Goal: Information Seeking & Learning: Learn about a topic

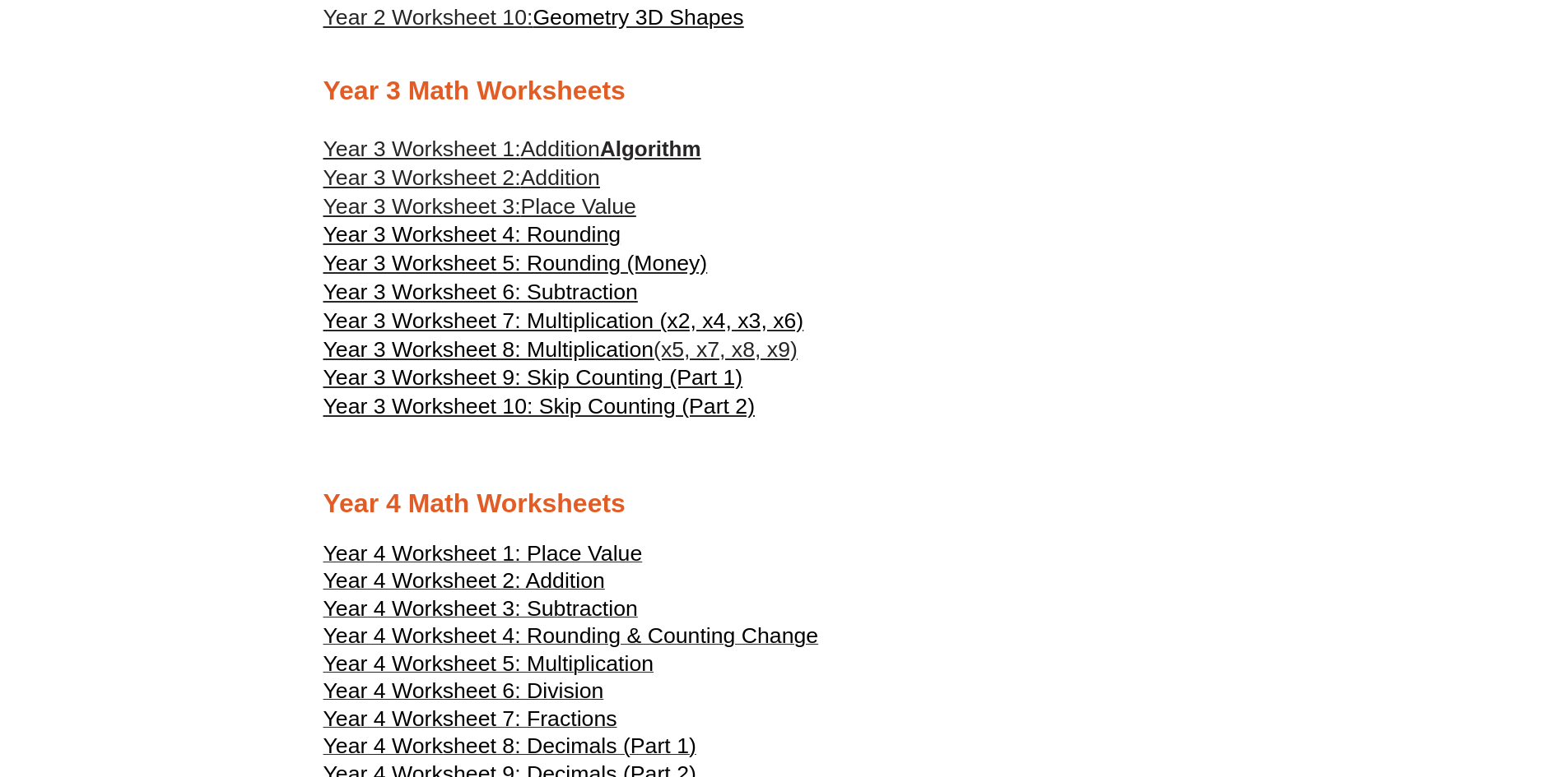
scroll to position [1809, 0]
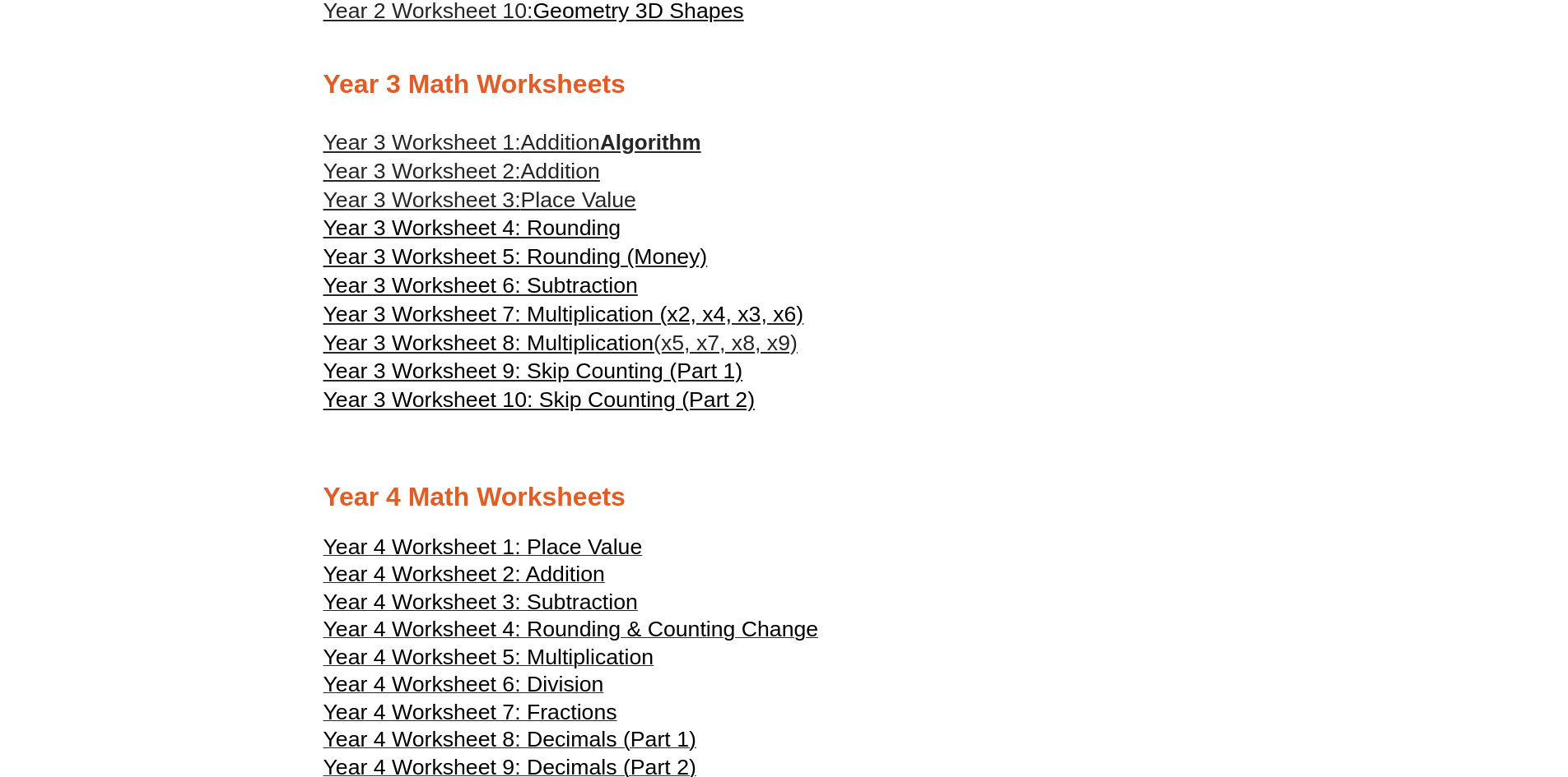
click at [557, 365] on span "Year 3 Worksheet 9: Skip Counting (Part 1)" at bounding box center [532, 371] width 420 height 24
click at [516, 251] on span "Year 3 Worksheet 5: Rounding (Money)" at bounding box center [515, 256] width 384 height 24
click at [561, 203] on span "Place Value" at bounding box center [578, 200] width 115 height 24
click at [563, 135] on span "Addition" at bounding box center [561, 142] width 79 height 24
click at [536, 176] on span "Addition" at bounding box center [561, 171] width 79 height 24
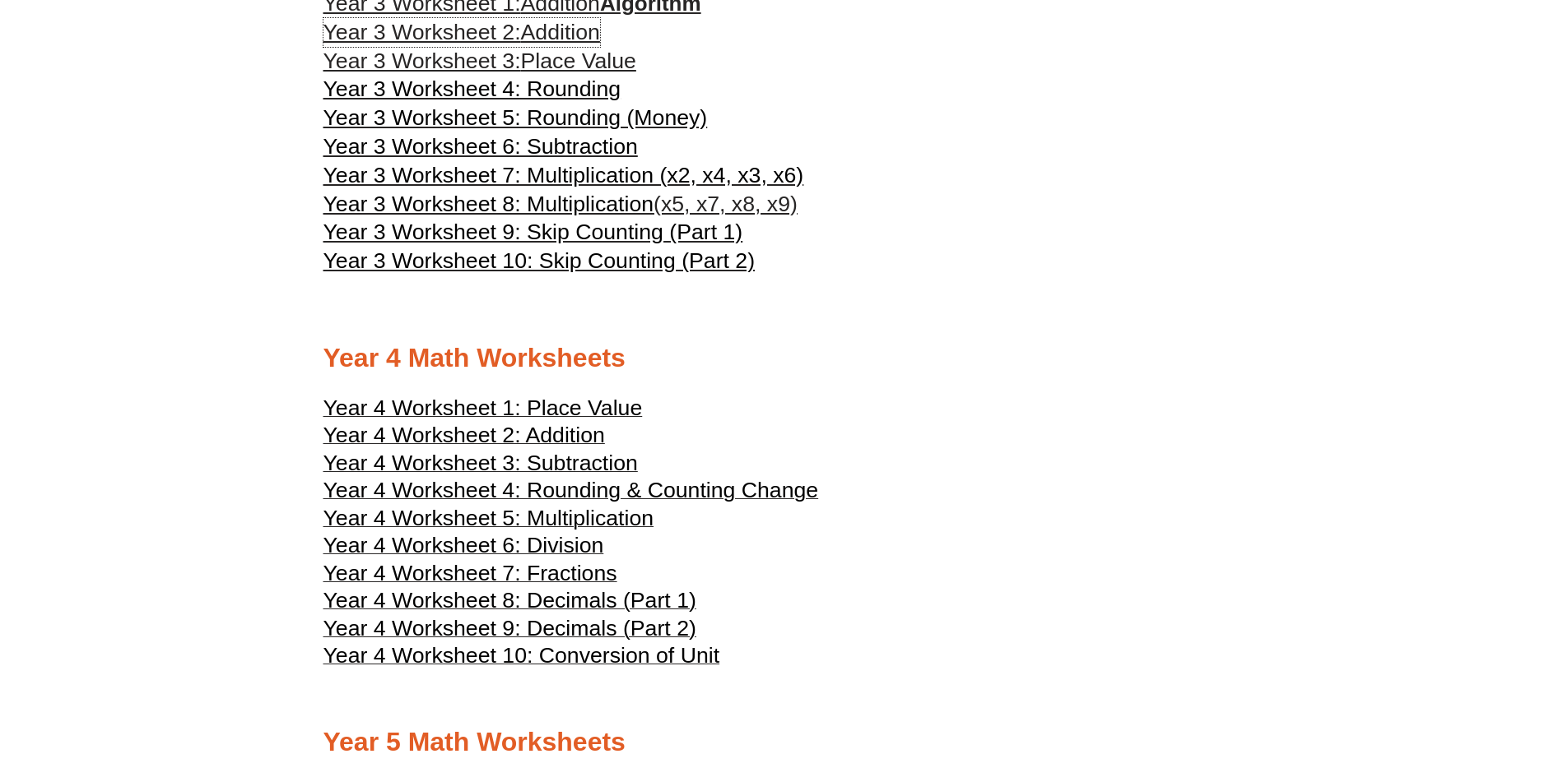
scroll to position [1974, 0]
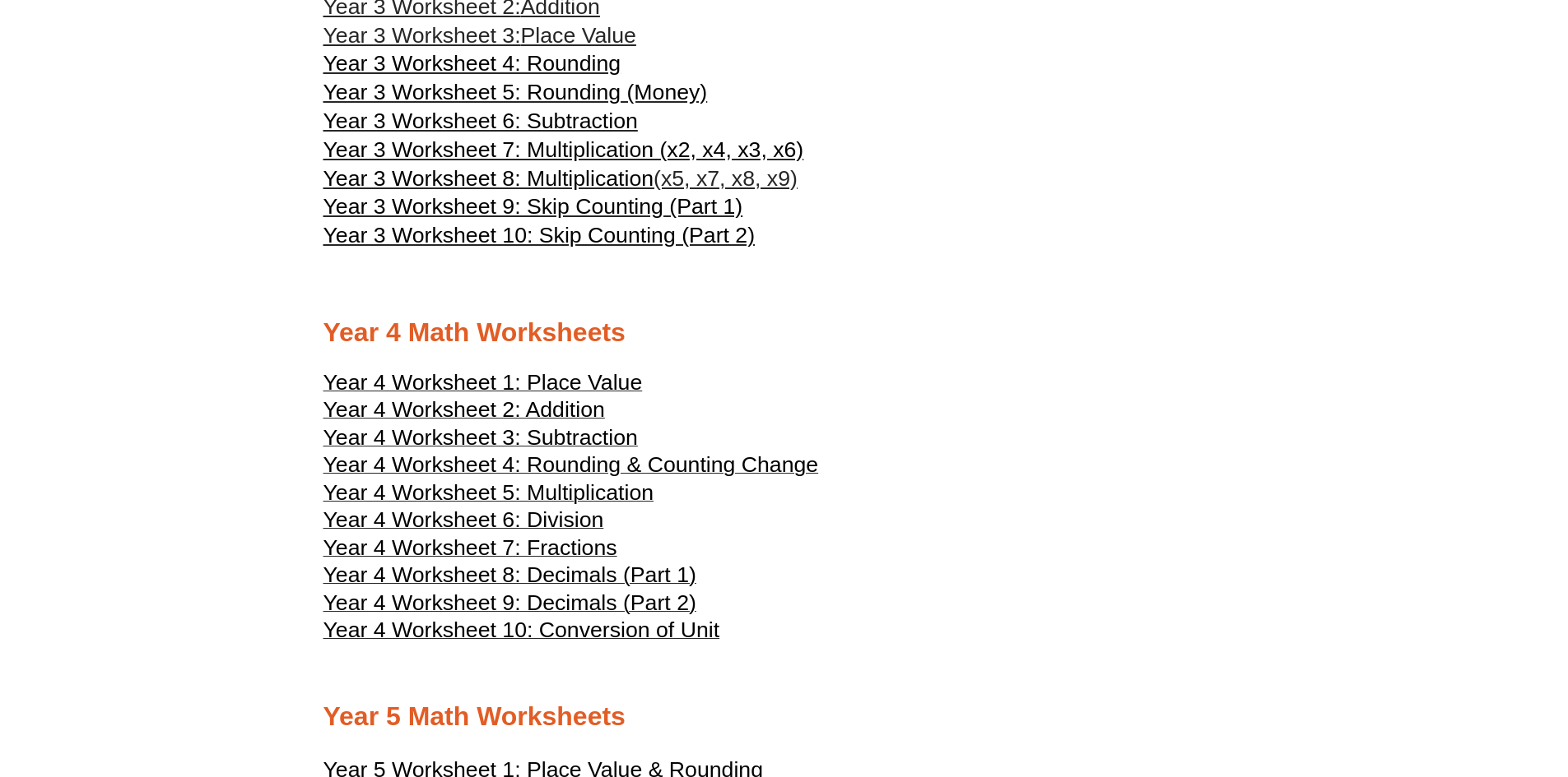
click at [511, 407] on span "Year 4 Worksheet 2: Addition" at bounding box center [464, 409] width 282 height 24
click at [561, 442] on span "Year 4 Worksheet 3: Subtraction" at bounding box center [480, 437] width 315 height 24
click at [551, 465] on span "Year 4 Worksheet 4: Rounding & Counting Change" at bounding box center [571, 465] width 496 height 24
click at [489, 496] on span "Year 4 Worksheet 5: Multiplication" at bounding box center [488, 493] width 331 height 24
click at [506, 516] on span "Year 4 Worksheet 6: Division" at bounding box center [463, 520] width 281 height 24
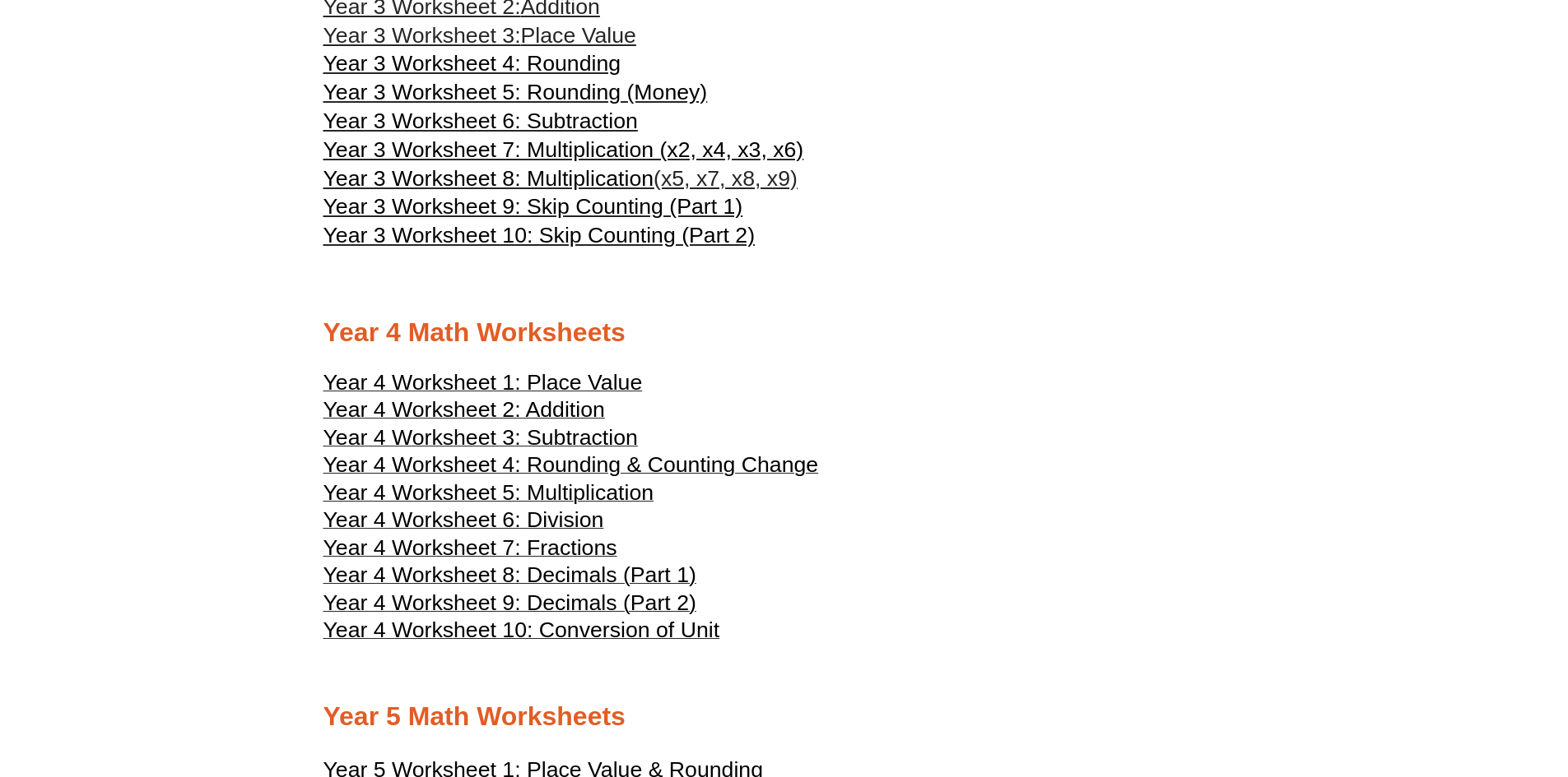
click at [466, 556] on span "Year 4 Worksheet 7: Fractions" at bounding box center [469, 548] width 294 height 24
click at [462, 569] on span "Year 4 Worksheet 8: Decimals (Part 1)" at bounding box center [509, 575] width 373 height 24
click at [504, 609] on span "Year 4 Worksheet 9: Decimals (Part 2)" at bounding box center [509, 602] width 373 height 24
click at [616, 636] on span "Year 4 Worksheet 10: Conversion of Unit" at bounding box center [521, 630] width 396 height 24
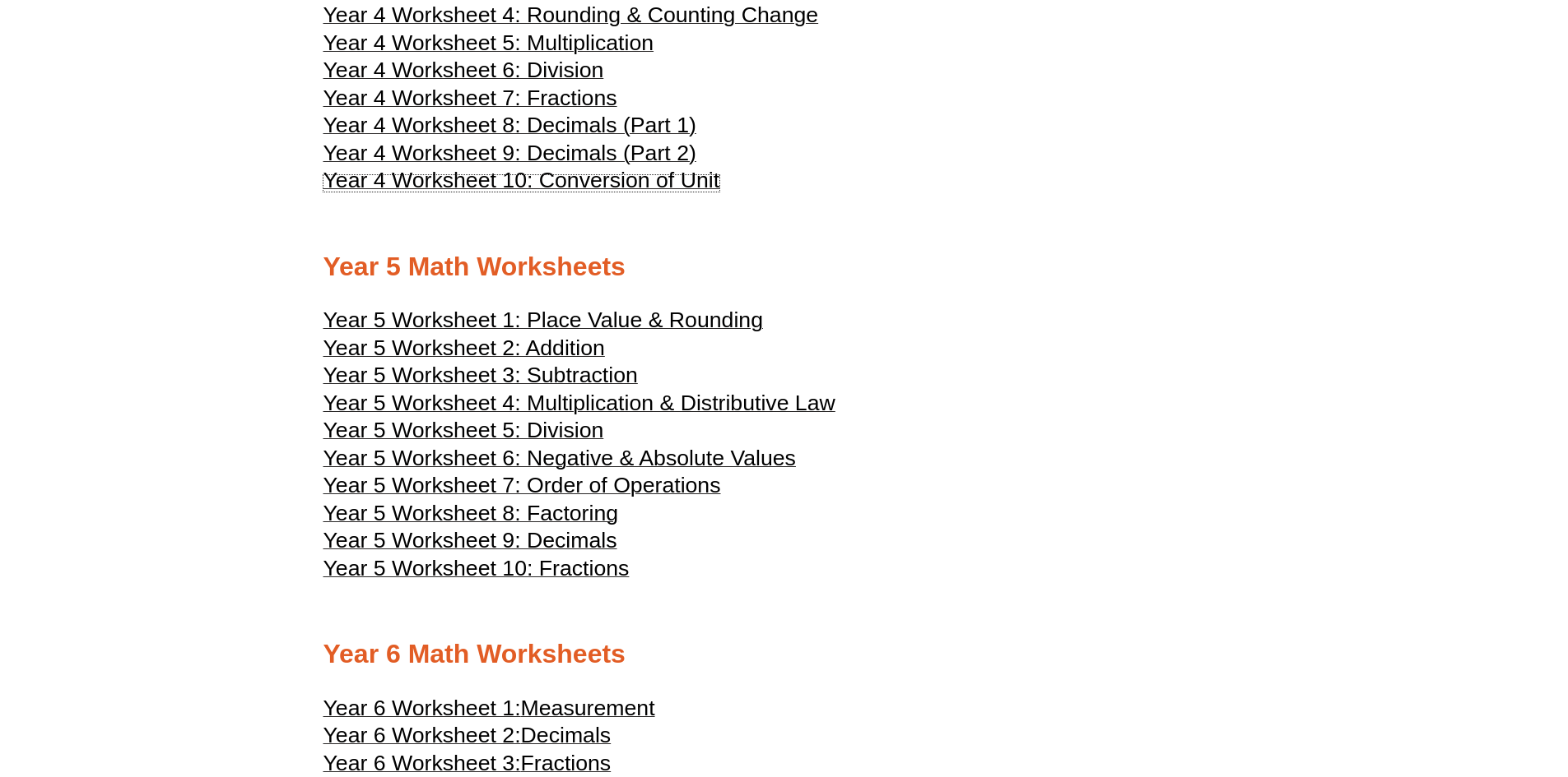
scroll to position [2467, 0]
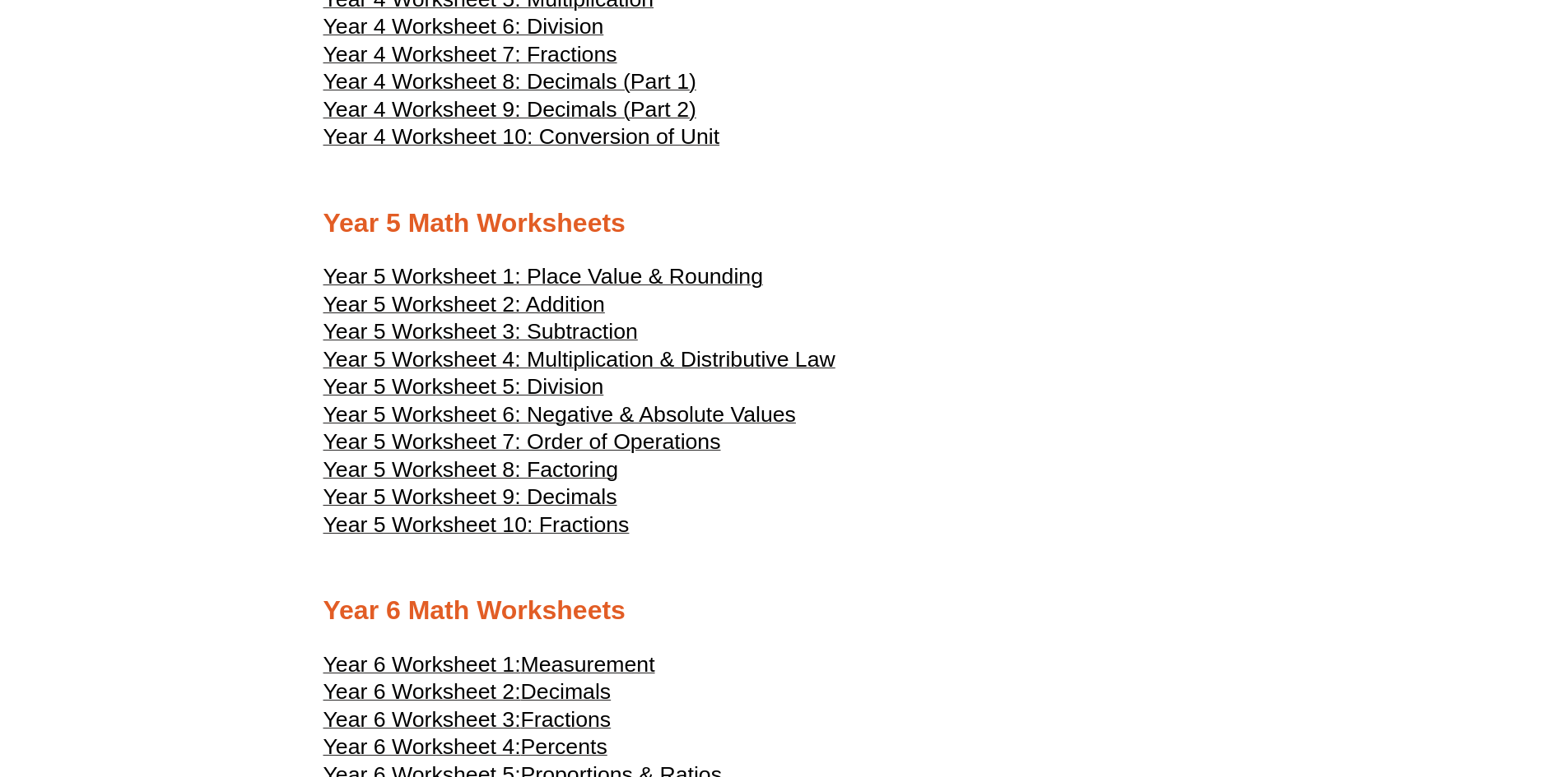
click at [516, 304] on span "Year 5 Worksheet 2: Addition" at bounding box center [464, 304] width 282 height 24
click at [543, 335] on span "Year 5 Worksheet 3: Subtraction" at bounding box center [480, 331] width 315 height 24
click at [567, 359] on span "Year 5 Worksheet 4: Multiplication & Distributive Law" at bounding box center [578, 359] width 512 height 24
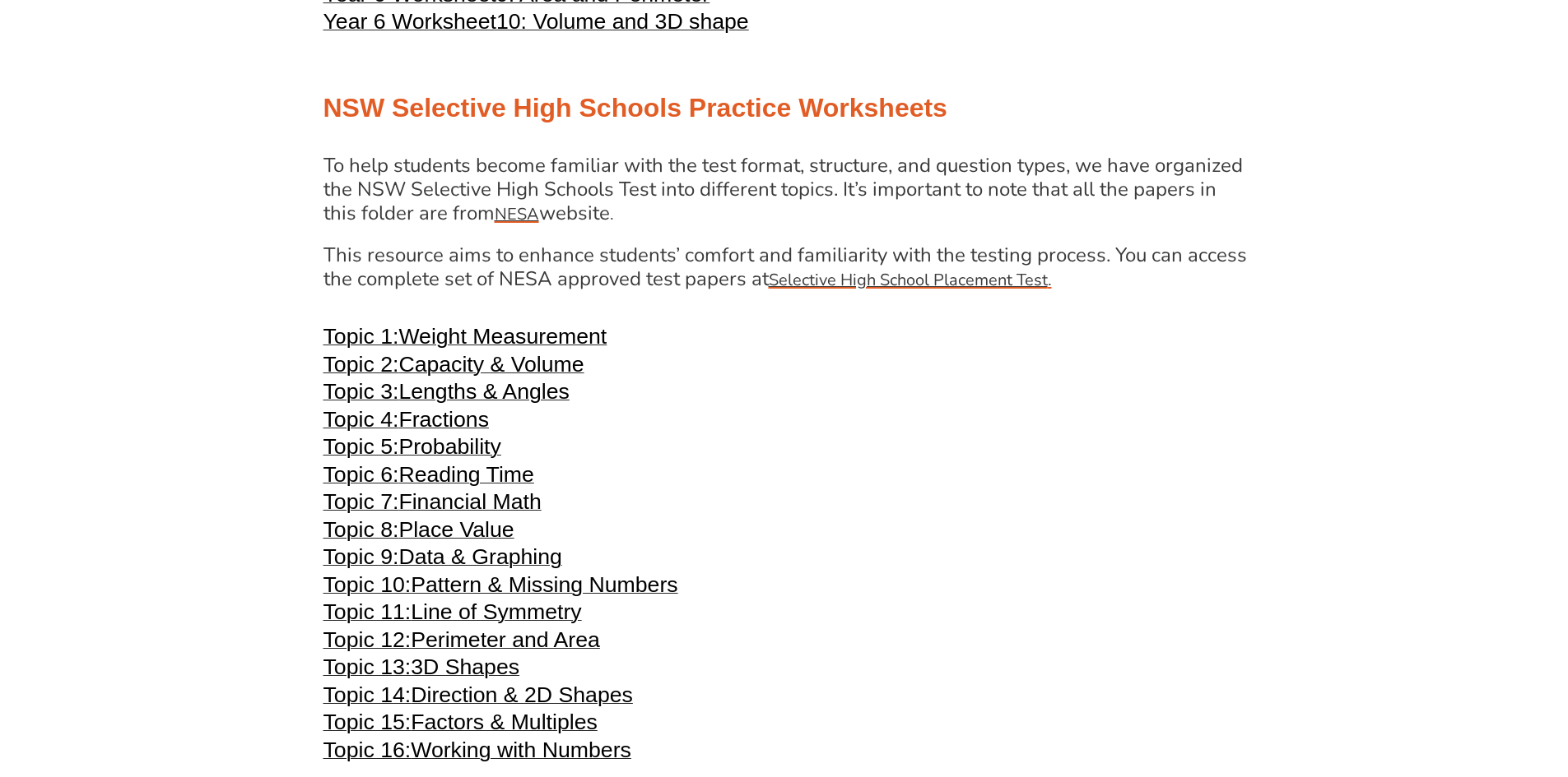
scroll to position [3372, 0]
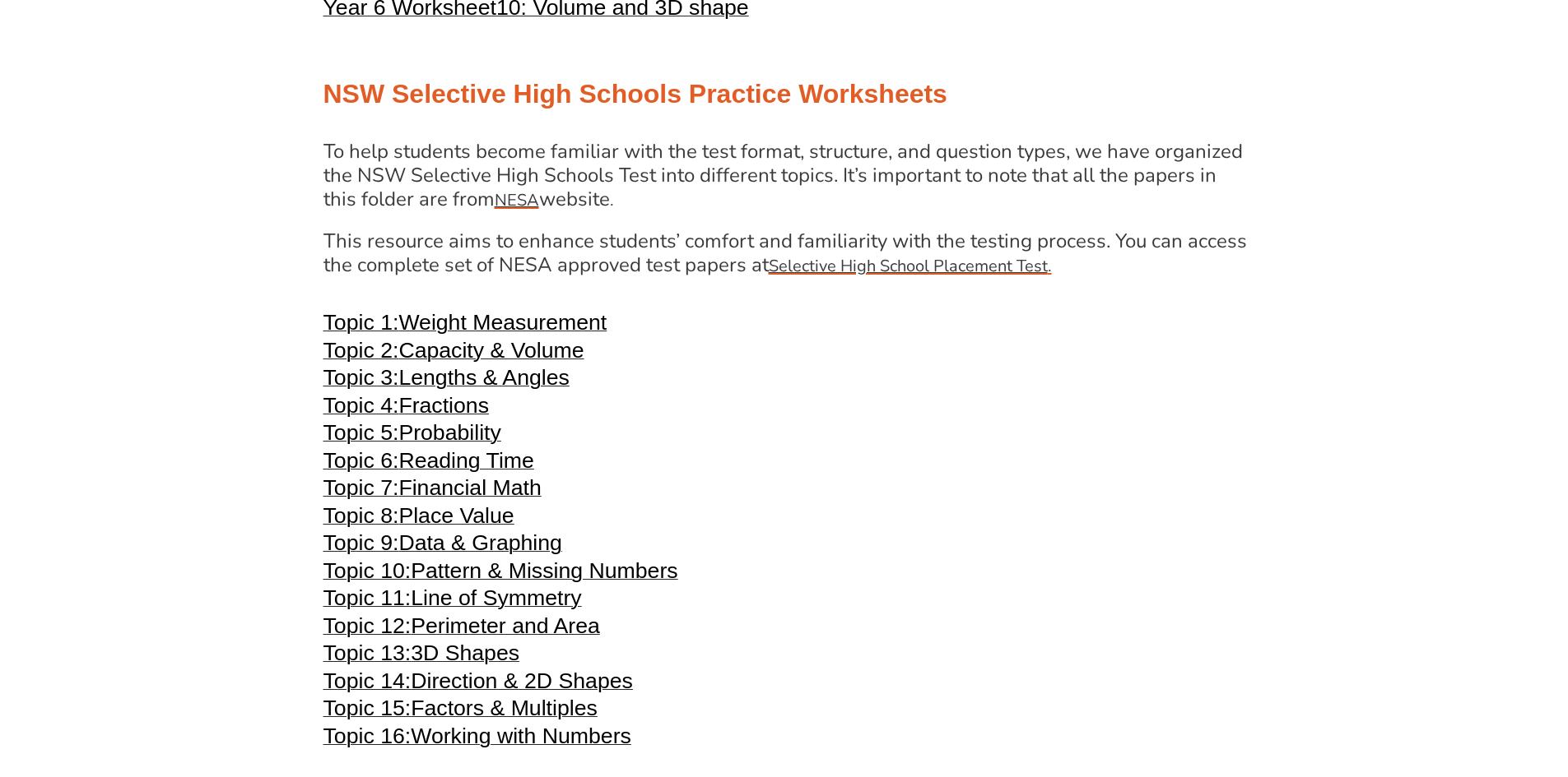
click at [432, 661] on span "3D Shapes" at bounding box center [465, 653] width 109 height 24
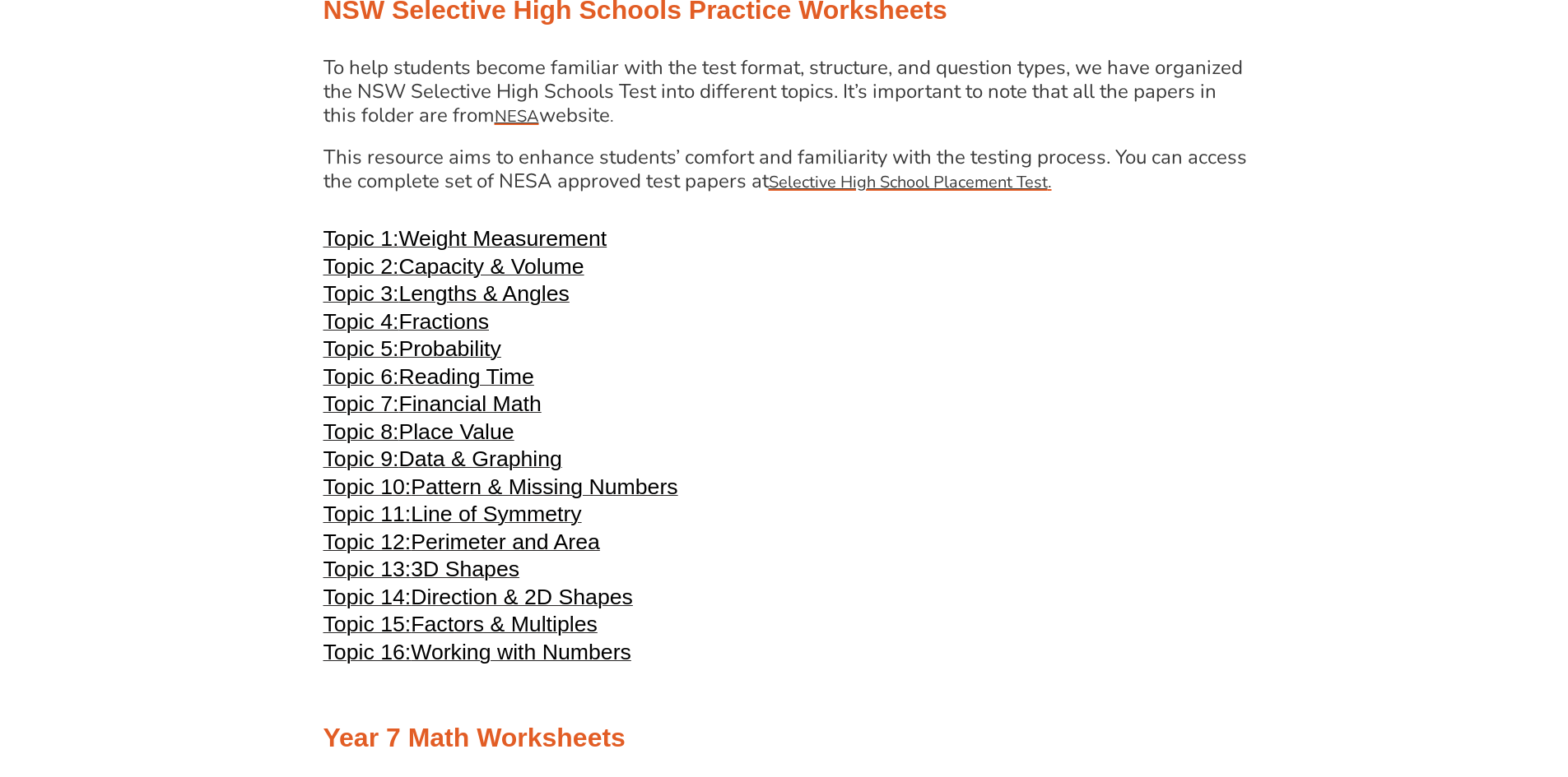
scroll to position [3290, 0]
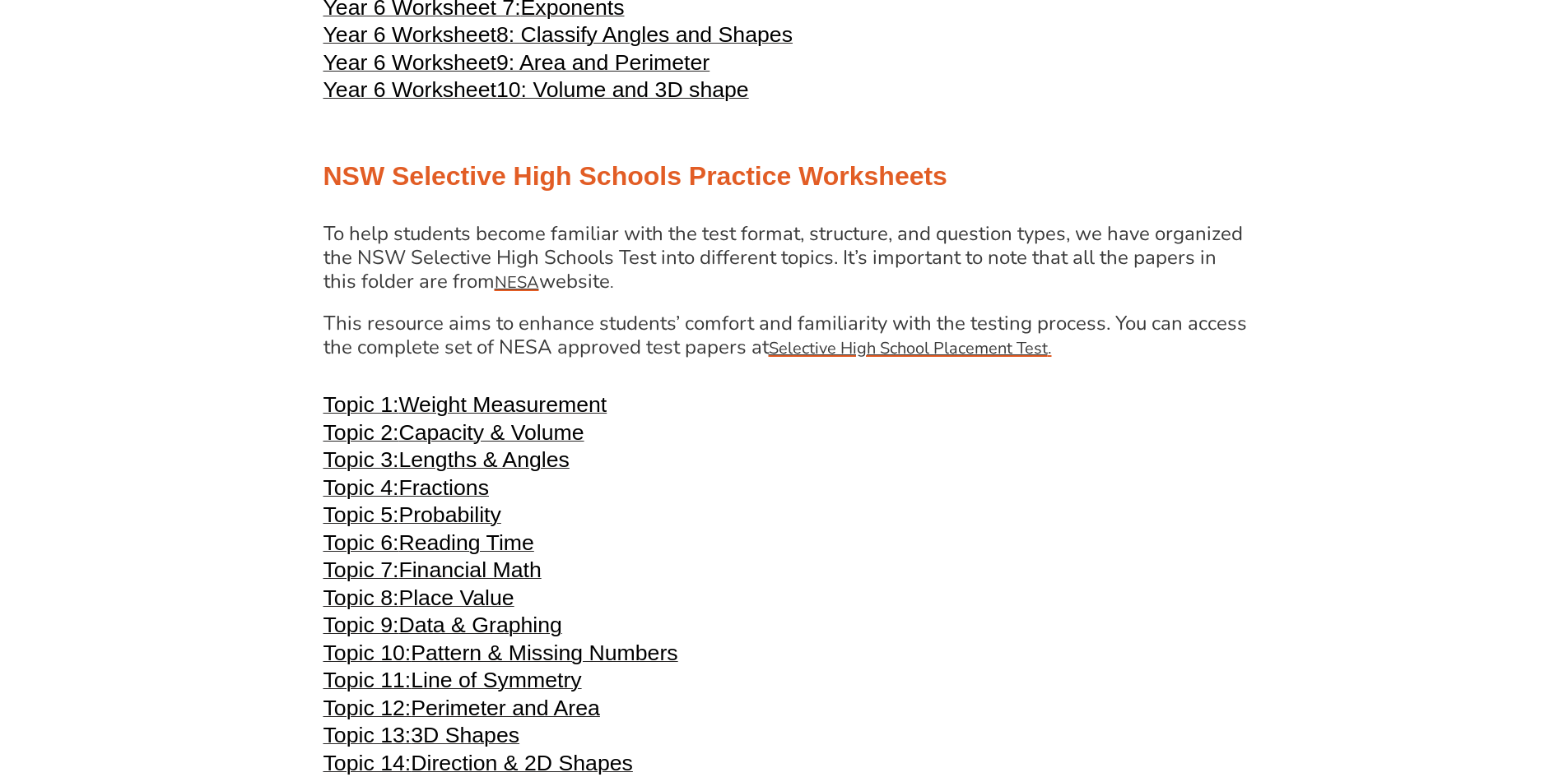
click at [453, 492] on span "Fractions" at bounding box center [443, 488] width 90 height 24
